Goal: Transaction & Acquisition: Subscribe to service/newsletter

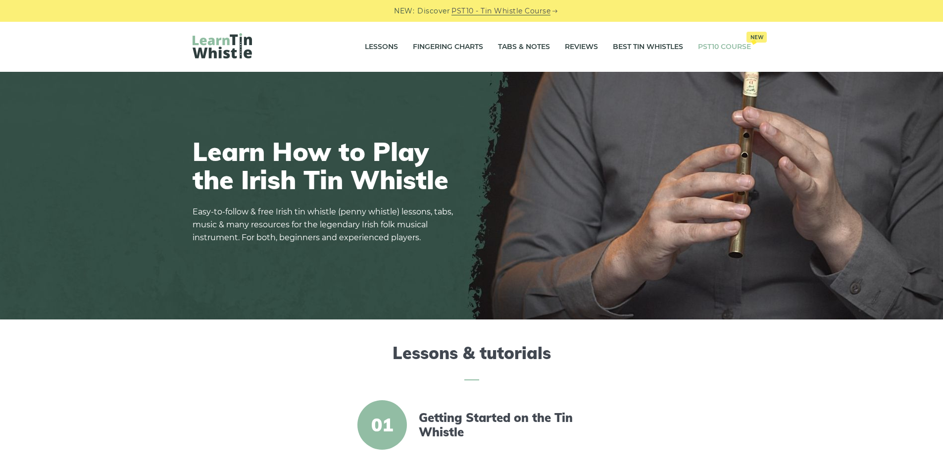
click at [715, 41] on link "PST10 Course New" at bounding box center [724, 47] width 53 height 25
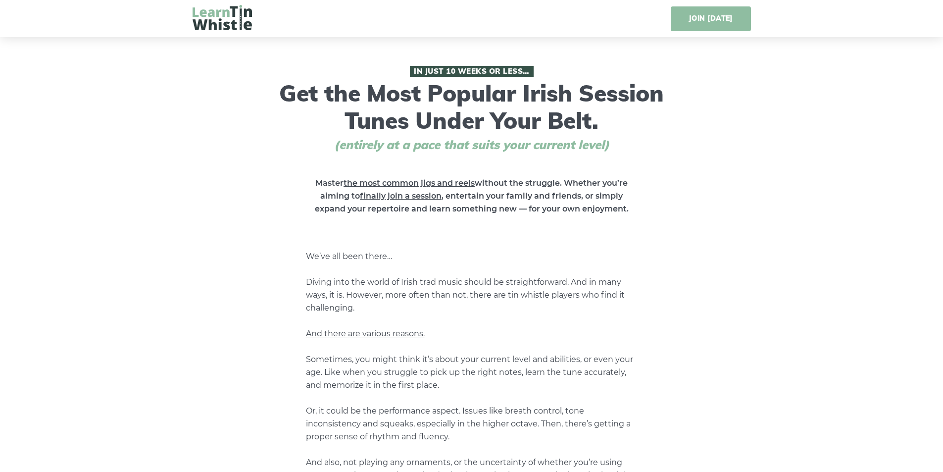
click at [716, 18] on link "JOIN [DATE]" at bounding box center [710, 18] width 80 height 25
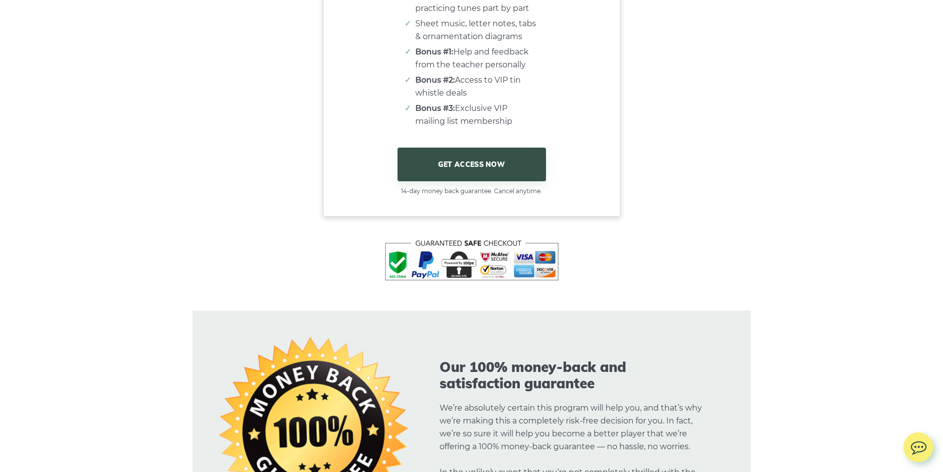
scroll to position [6261, 0]
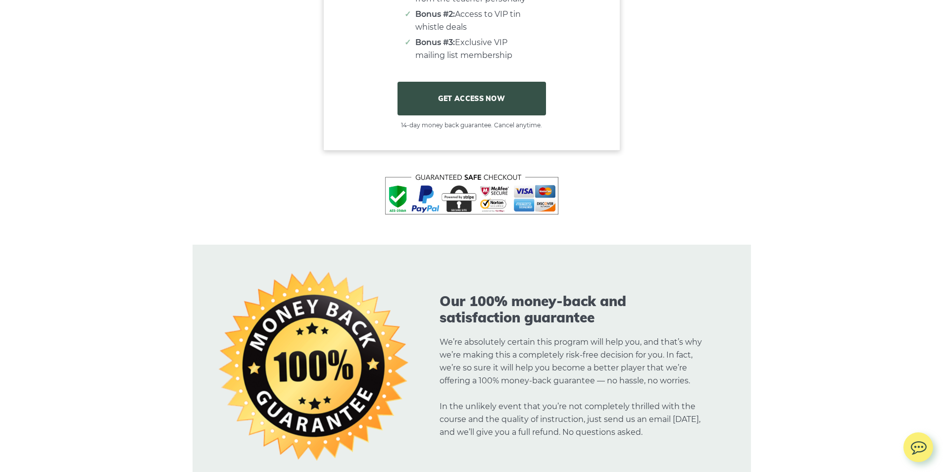
click at [502, 114] on link "GET ACCESS NOW" at bounding box center [471, 99] width 148 height 34
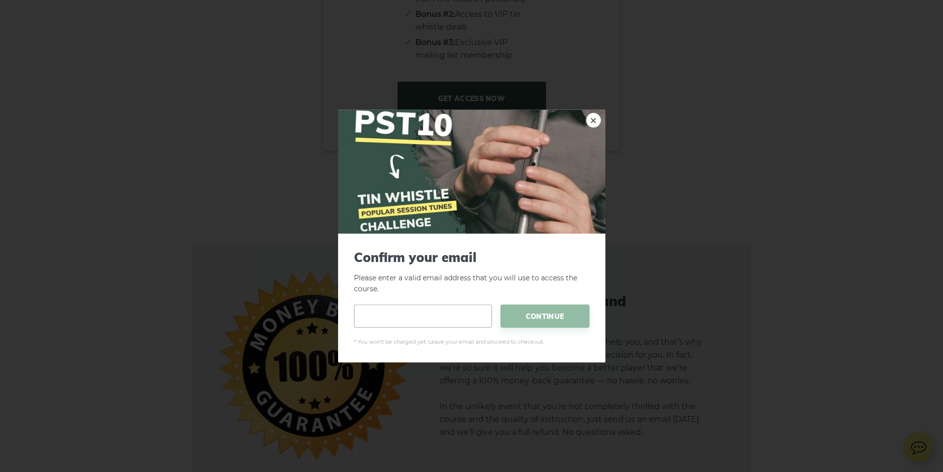
click at [431, 304] on input "email" at bounding box center [423, 315] width 138 height 23
type input "**********"
click at [565, 306] on span "CONTINUE" at bounding box center [544, 315] width 89 height 23
